Goal: Find specific page/section

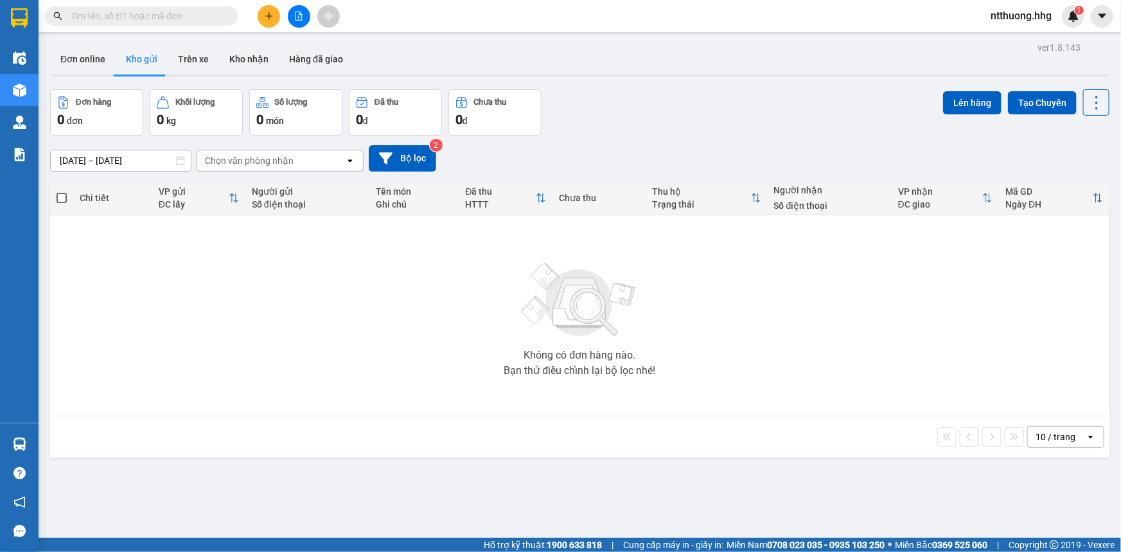
click at [155, 14] on input "text" at bounding box center [147, 16] width 152 height 14
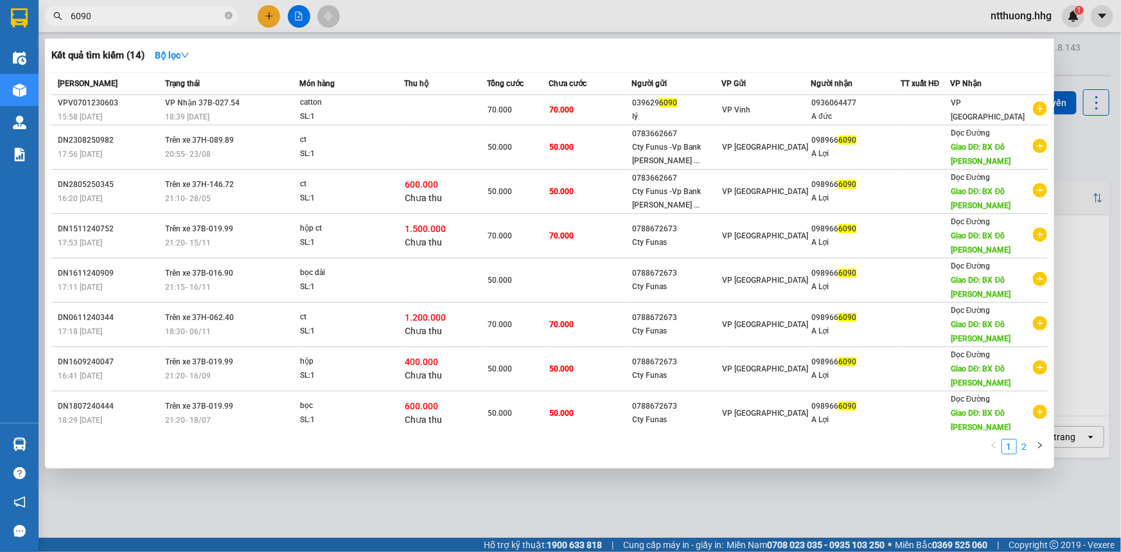
type input "6090"
click at [1027, 450] on link "2" at bounding box center [1025, 446] width 14 height 14
